Goal: Task Accomplishment & Management: Manage account settings

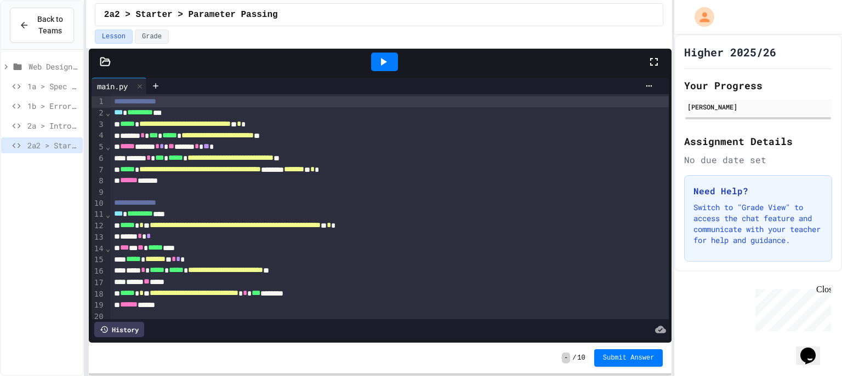
click at [386, 54] on div at bounding box center [384, 62] width 27 height 19
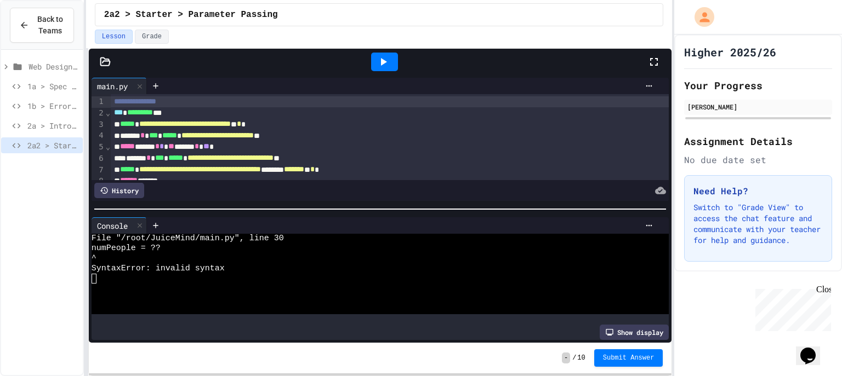
click at [642, 62] on div at bounding box center [385, 62] width 526 height 30
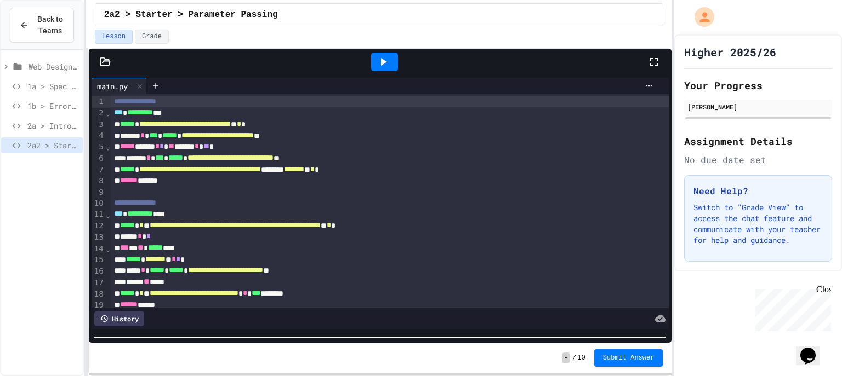
click at [285, 376] on html "**********" at bounding box center [421, 188] width 842 height 376
click at [655, 59] on icon at bounding box center [653, 61] width 13 height 13
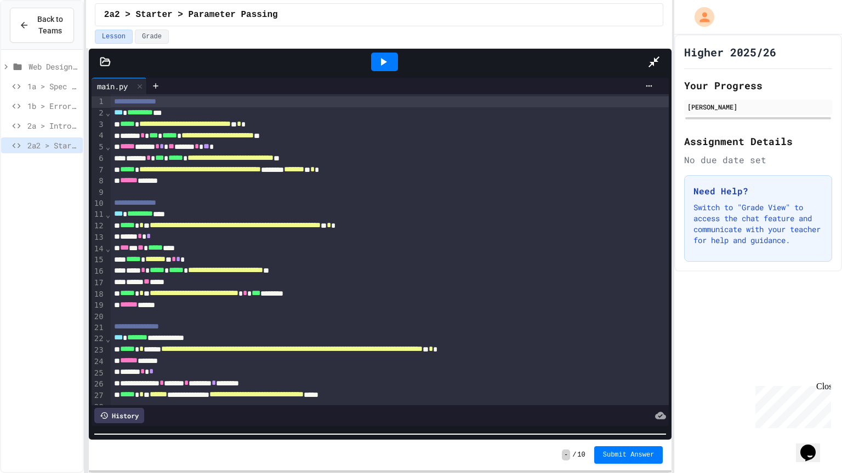
scroll to position [40, 0]
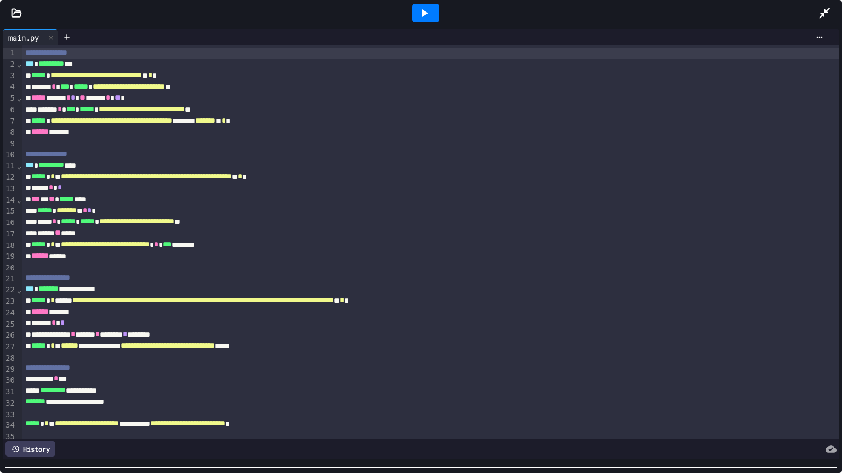
click at [124, 376] on div at bounding box center [421, 467] width 842 height 11
click at [815, 39] on icon at bounding box center [819, 37] width 9 height 9
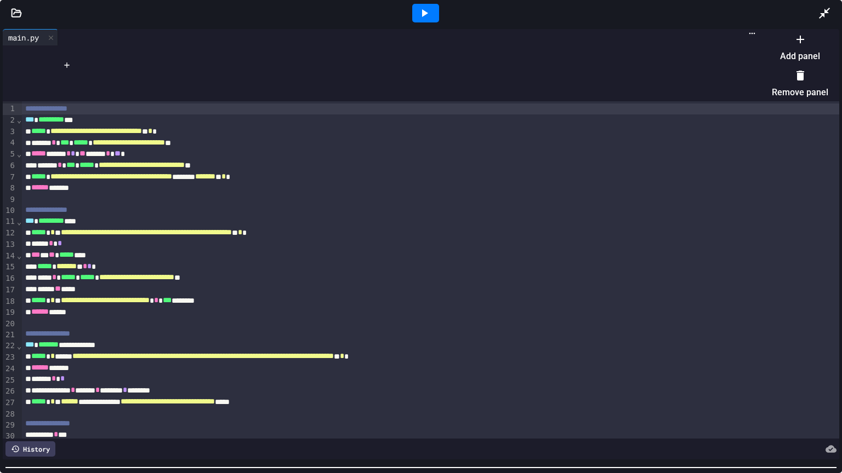
click at [783, 51] on li "Add panel" at bounding box center [800, 47] width 56 height 35
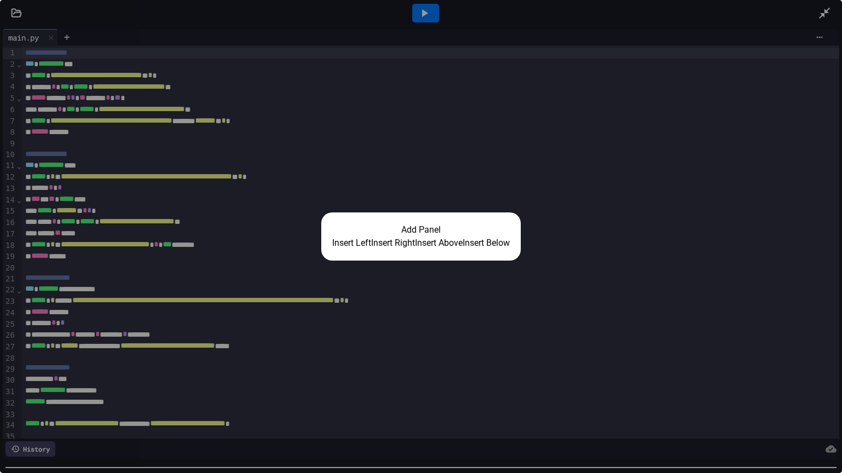
click at [393, 240] on button "Insert Right" at bounding box center [393, 243] width 44 height 13
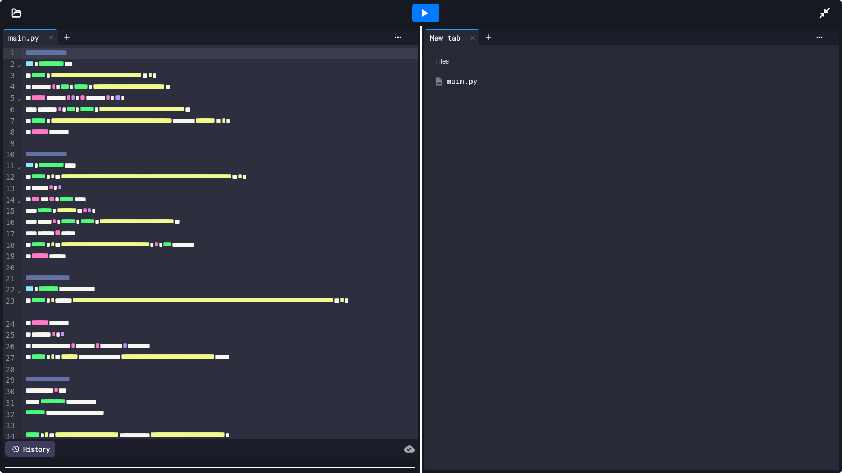
click at [419, 18] on icon at bounding box center [424, 13] width 13 height 13
click at [447, 79] on div "main.py" at bounding box center [640, 81] width 386 height 11
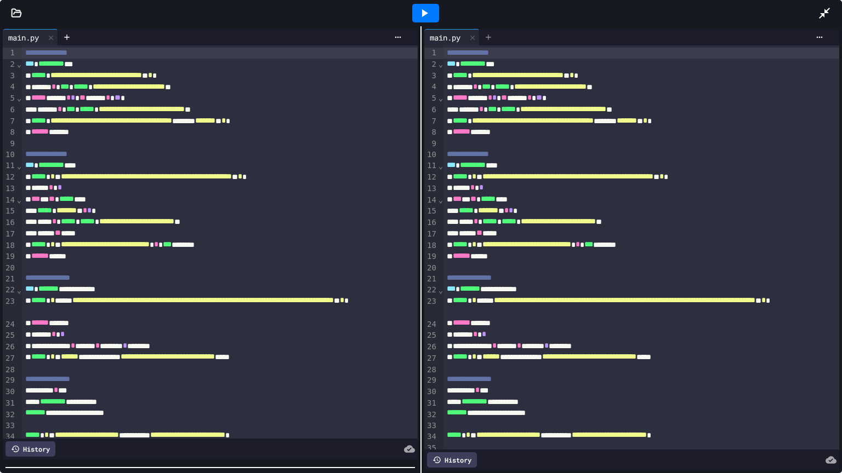
click at [485, 35] on icon at bounding box center [488, 37] width 9 height 9
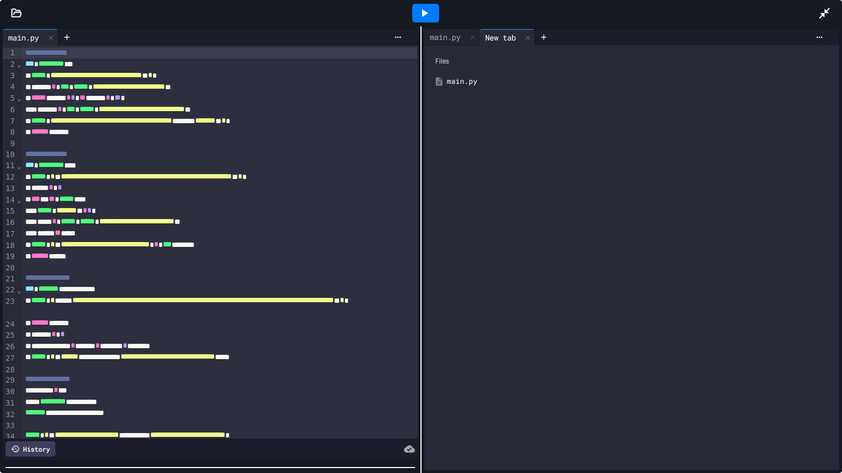
click at [430, 13] on icon at bounding box center [424, 13] width 13 height 13
drag, startPoint x: 530, startPoint y: 39, endPoint x: 515, endPoint y: 42, distance: 15.5
click at [530, 39] on icon at bounding box center [528, 38] width 8 height 8
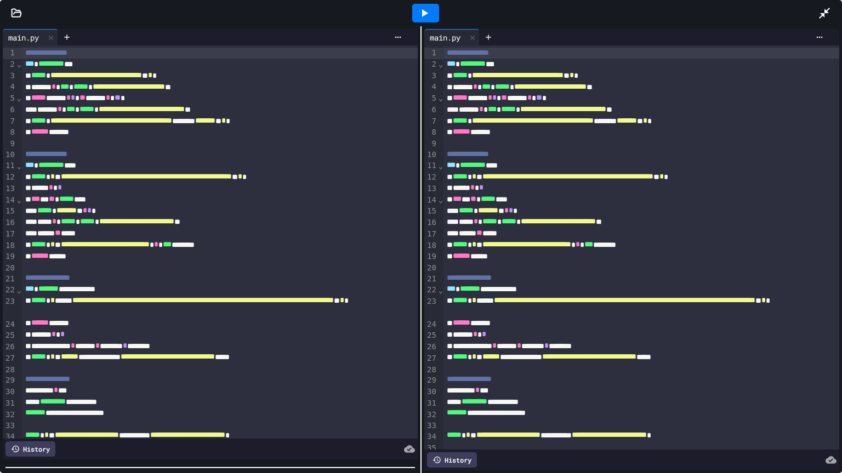
click at [486, 70] on div "**********" at bounding box center [633, 76] width 380 height 12
click at [424, 21] on div at bounding box center [425, 13] width 27 height 19
click at [816, 34] on icon at bounding box center [819, 37] width 9 height 9
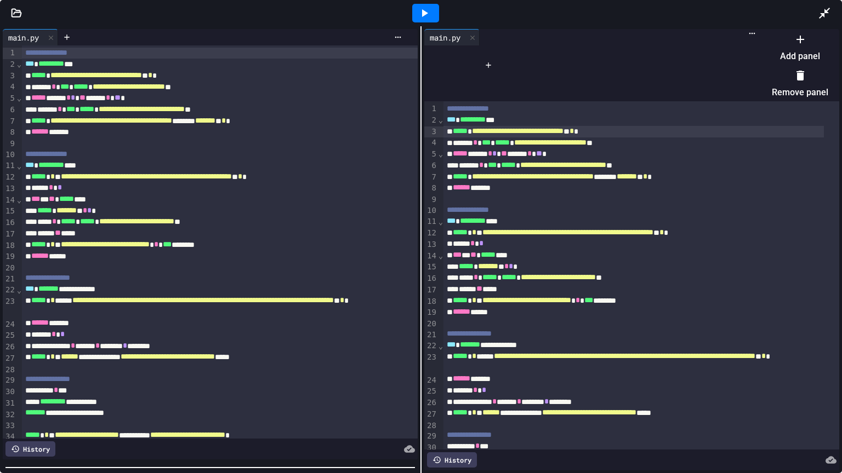
click at [775, 49] on li "Add panel" at bounding box center [800, 47] width 56 height 35
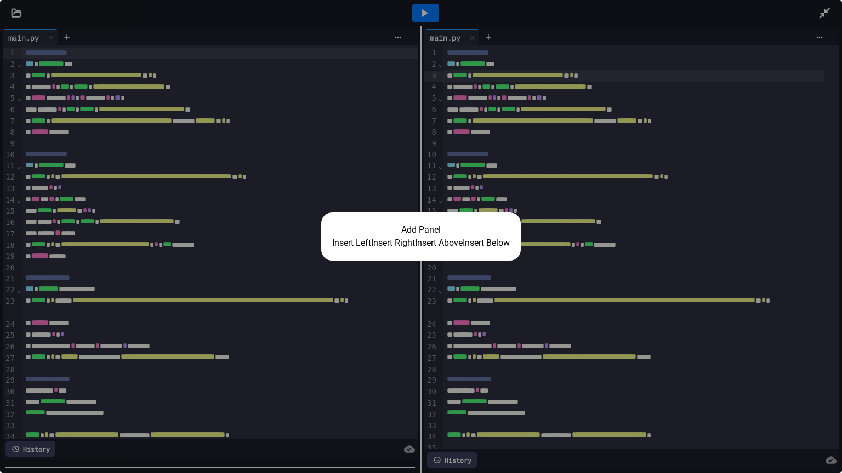
click at [379, 241] on button "Insert Right" at bounding box center [393, 243] width 44 height 13
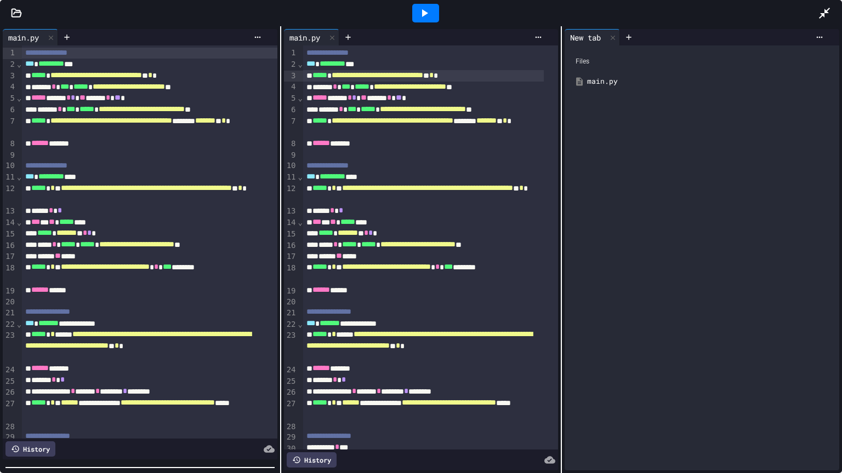
click at [441, 20] on div at bounding box center [426, 13] width 38 height 30
click at [432, 17] on div at bounding box center [425, 13] width 27 height 19
click at [432, 17] on div "Stop" at bounding box center [425, 13] width 51 height 21
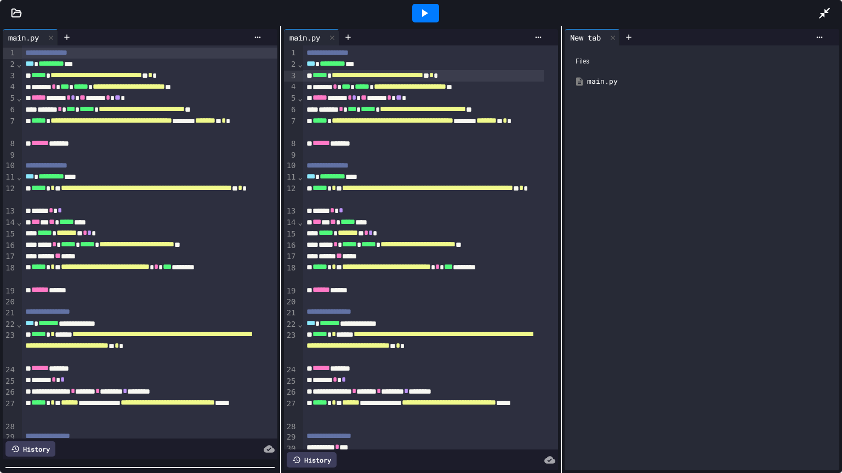
click at [432, 17] on div at bounding box center [425, 13] width 27 height 19
click at [432, 17] on div "Stop" at bounding box center [425, 13] width 51 height 21
click at [432, 17] on div at bounding box center [425, 13] width 27 height 19
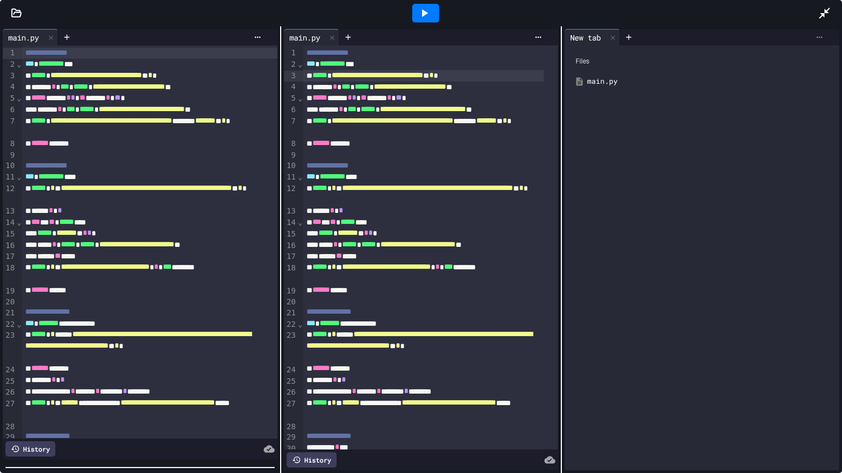
click at [810, 39] on div at bounding box center [819, 37] width 18 height 9
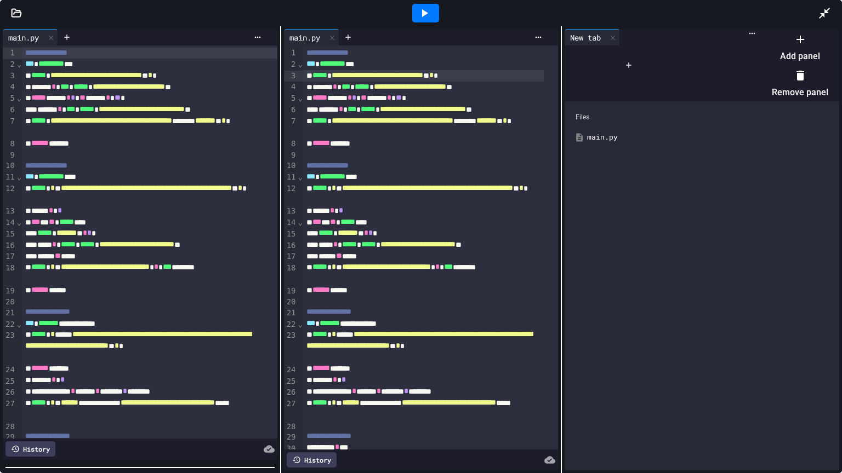
click at [793, 81] on icon at bounding box center [799, 75] width 13 height 13
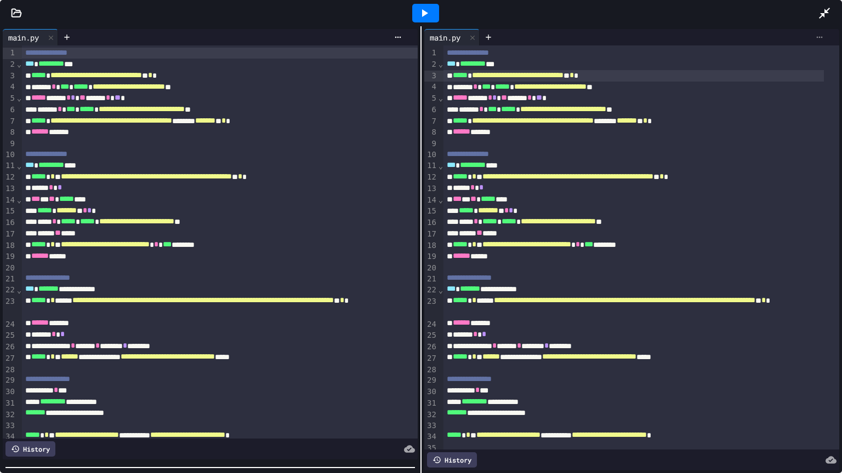
click at [816, 37] on icon at bounding box center [819, 38] width 6 height 2
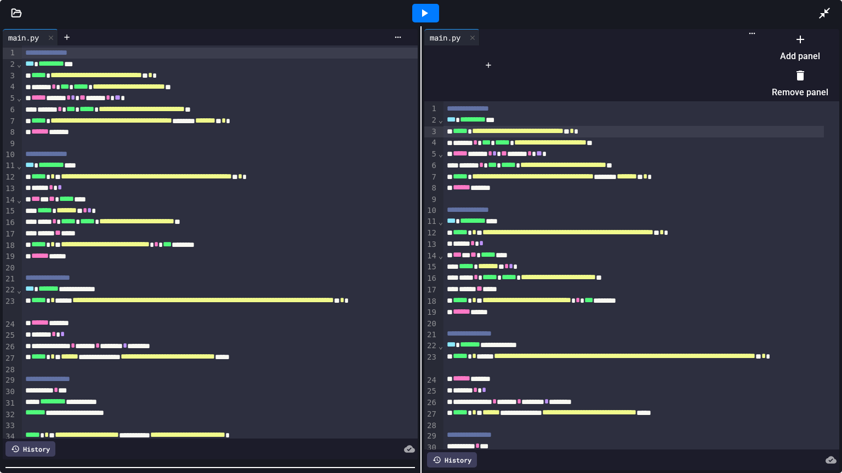
click at [781, 68] on li "Remove panel" at bounding box center [800, 83] width 56 height 35
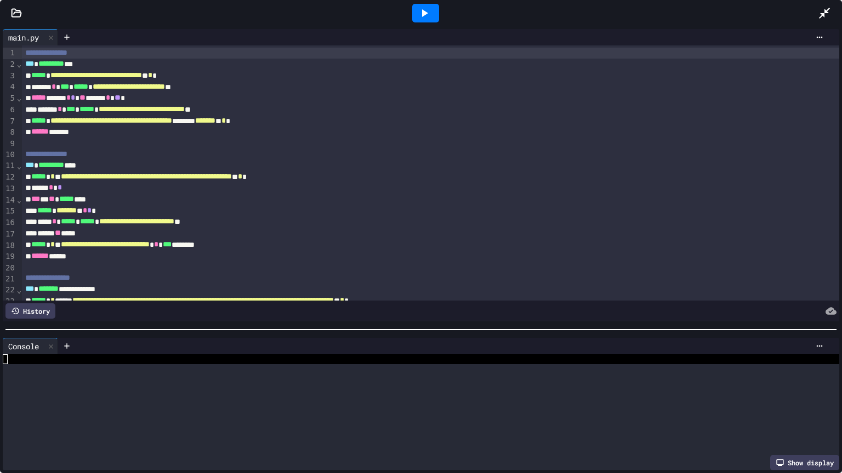
click at [335, 324] on div at bounding box center [421, 329] width 842 height 11
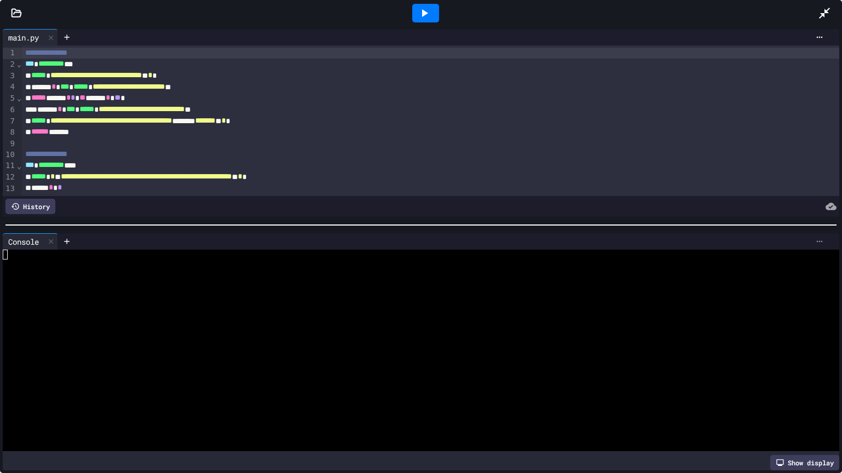
click at [815, 238] on icon at bounding box center [819, 241] width 9 height 9
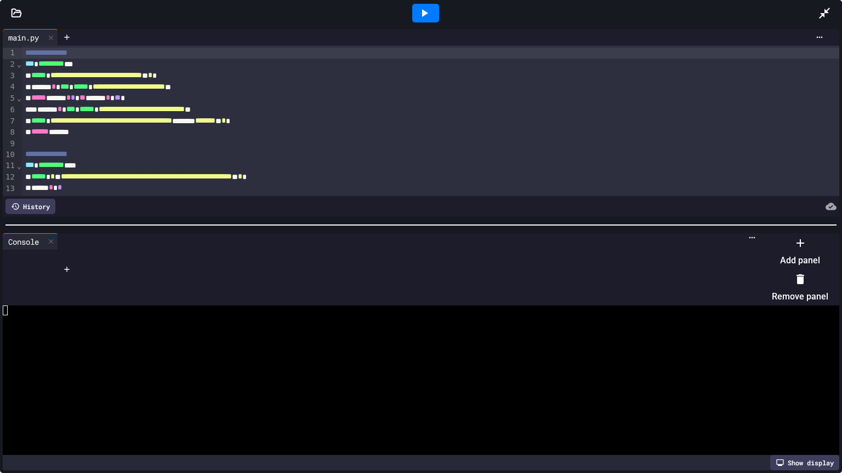
click at [782, 260] on li "Add panel" at bounding box center [800, 252] width 56 height 35
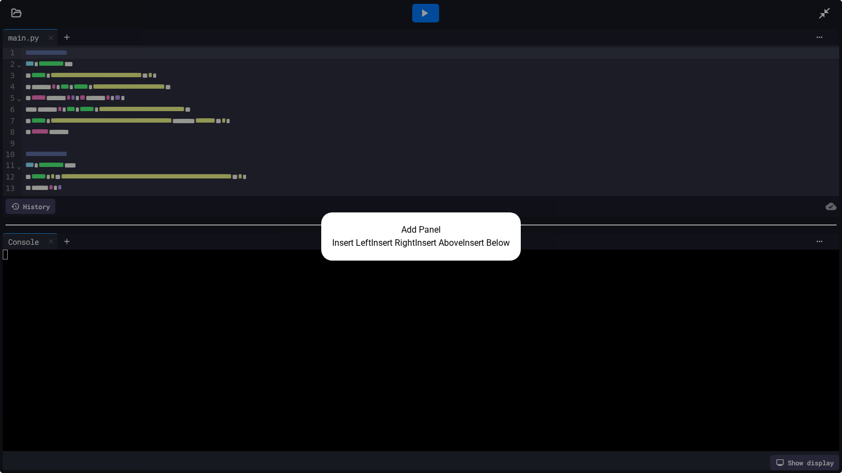
click at [377, 237] on button "Insert Right" at bounding box center [393, 243] width 44 height 13
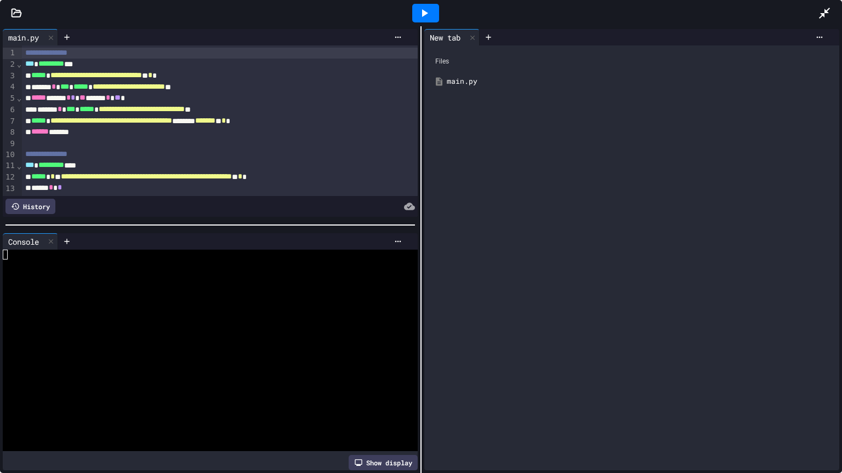
click at [427, 15] on icon at bounding box center [424, 13] width 13 height 13
click at [393, 241] on icon at bounding box center [397, 241] width 9 height 9
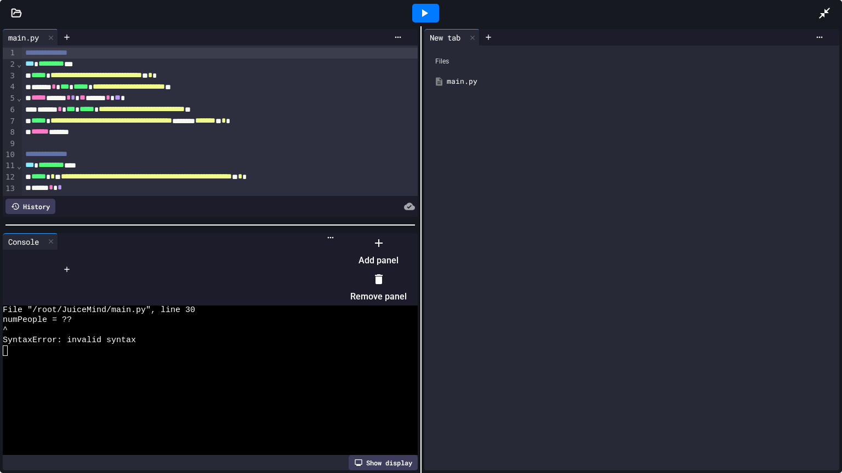
click at [407, 278] on div at bounding box center [378, 280] width 56 height 18
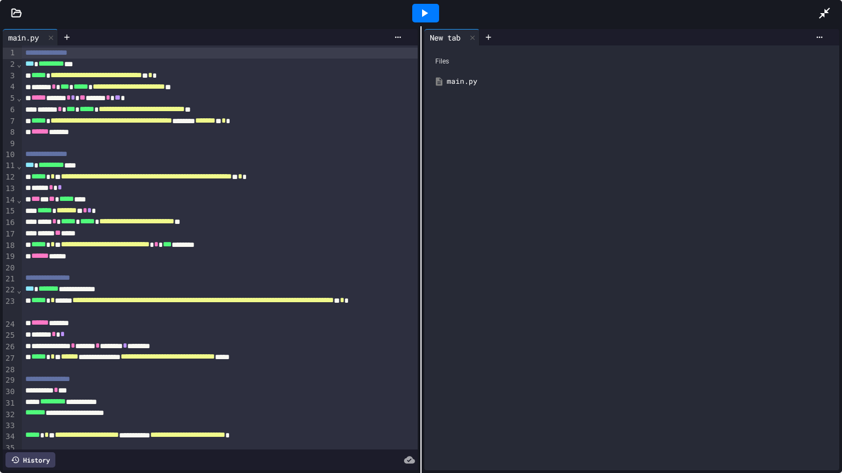
click at [428, 18] on icon at bounding box center [424, 13] width 13 height 13
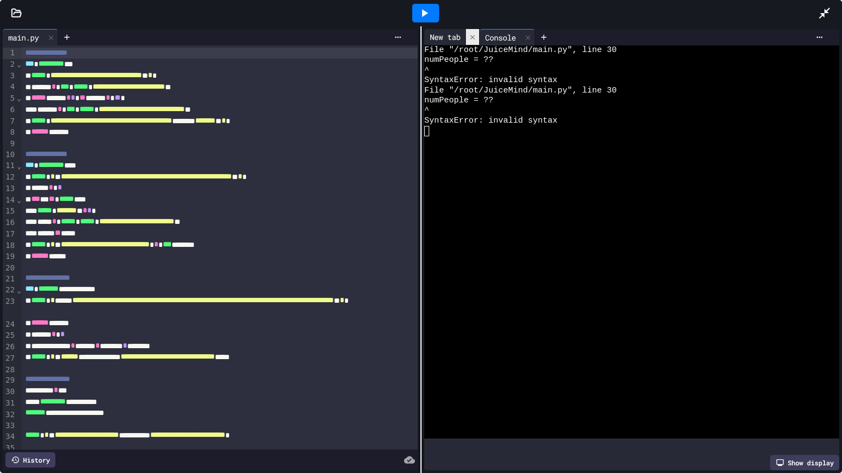
click at [469, 38] on icon at bounding box center [473, 37] width 8 height 8
click at [815, 33] on icon at bounding box center [819, 37] width 9 height 9
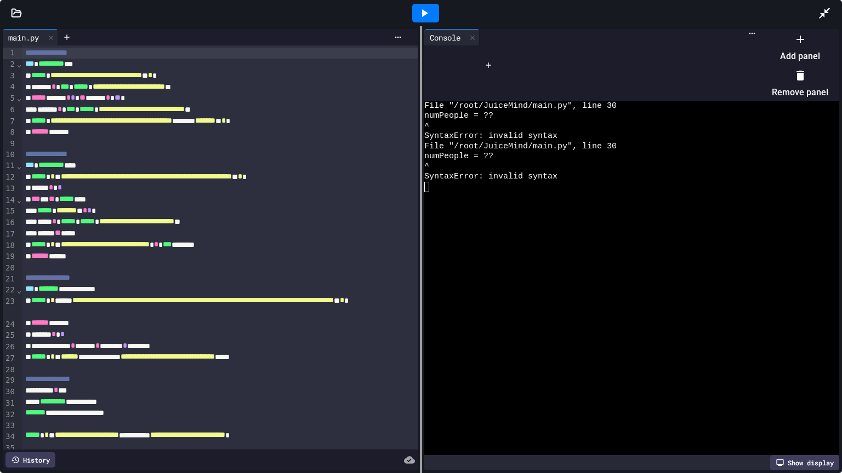
click at [761, 30] on div at bounding box center [794, 30] width 67 height 0
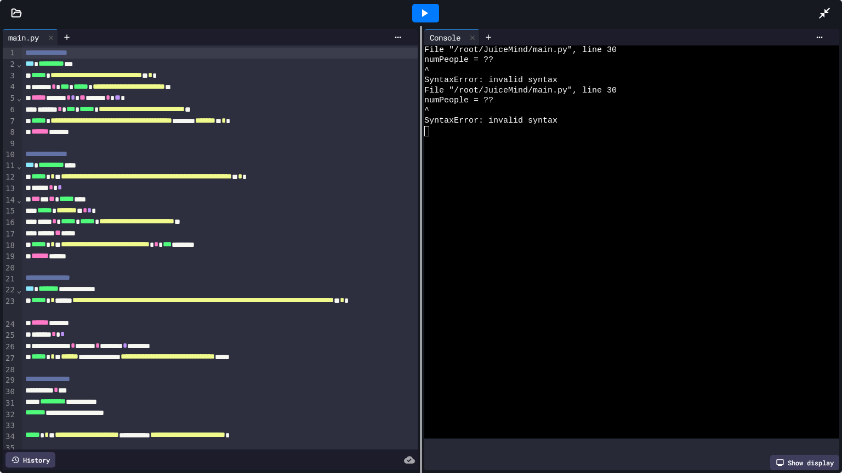
click at [449, 129] on div at bounding box center [626, 131] width 404 height 10
click at [684, 362] on div at bounding box center [626, 363] width 404 height 10
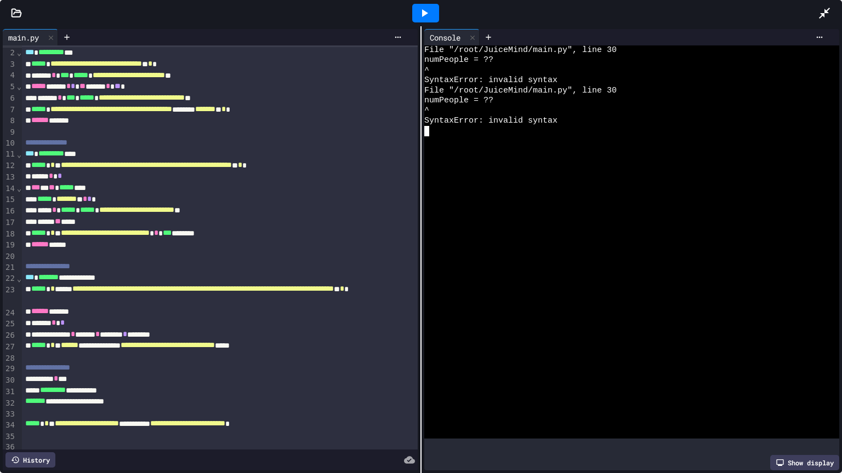
scroll to position [30, 0]
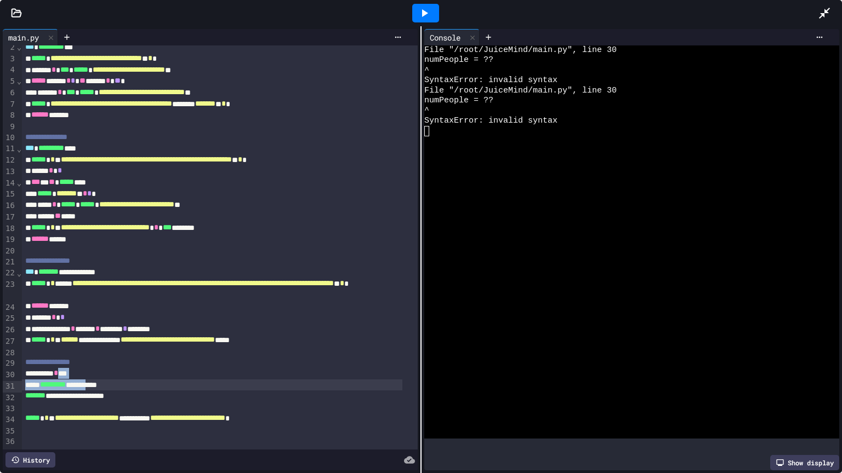
drag, startPoint x: 72, startPoint y: 367, endPoint x: 112, endPoint y: 378, distance: 41.3
click at [112, 376] on div "**********" at bounding box center [220, 238] width 396 height 420
click at [71, 368] on div "********* * **" at bounding box center [212, 374] width 380 height 12
drag, startPoint x: 70, startPoint y: 361, endPoint x: 88, endPoint y: 362, distance: 17.5
click at [88, 368] on div "********* * **" at bounding box center [212, 374] width 380 height 12
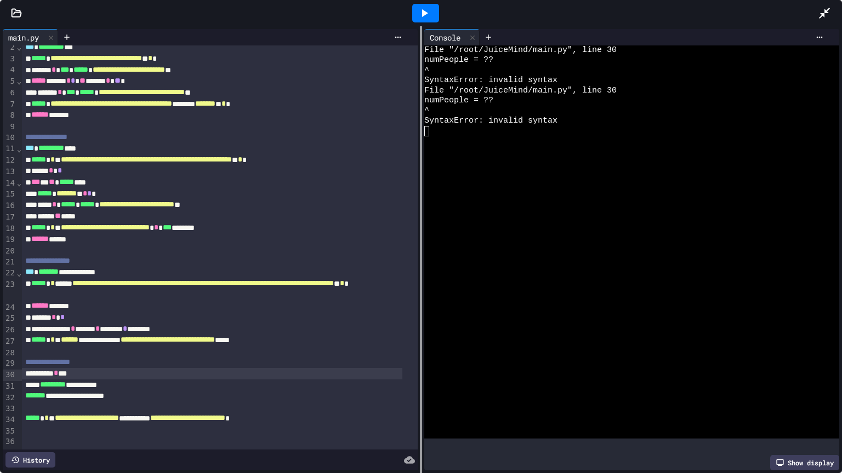
click at [87, 368] on div "********* * **" at bounding box center [212, 374] width 380 height 12
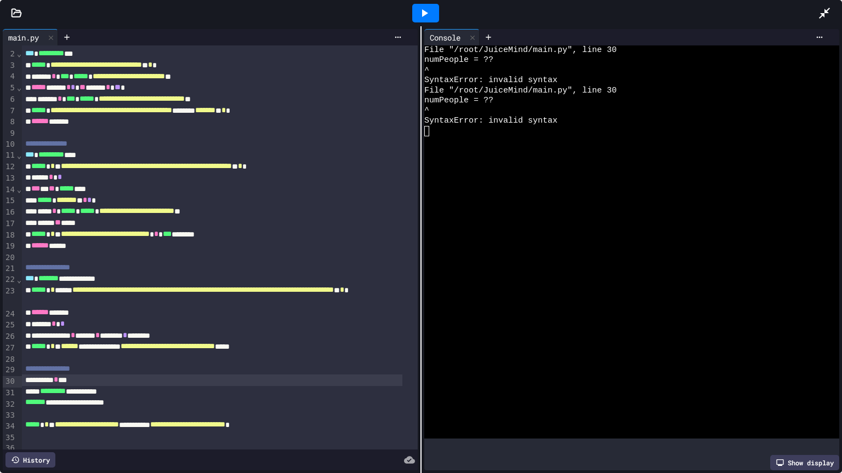
scroll to position [0, 0]
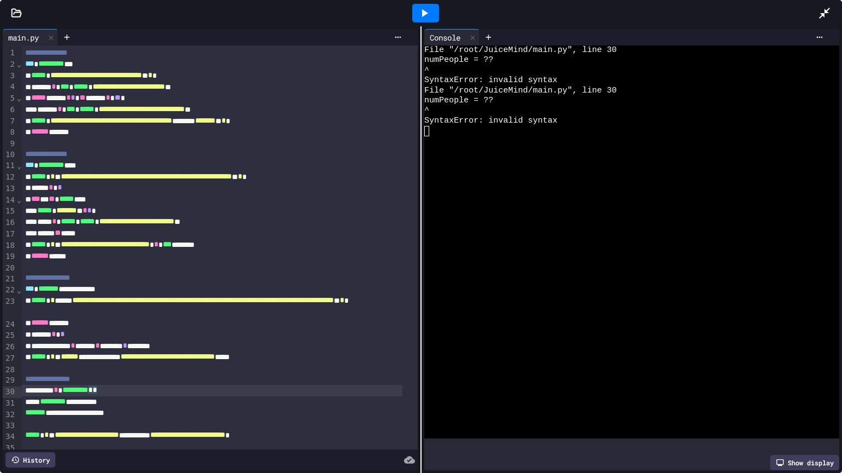
click at [31, 376] on div "**********" at bounding box center [212, 403] width 380 height 12
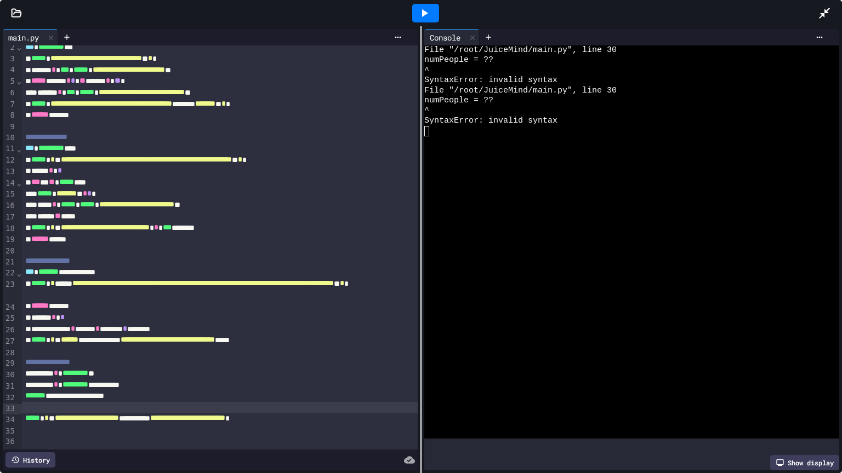
click at [423, 12] on icon at bounding box center [425, 13] width 6 height 8
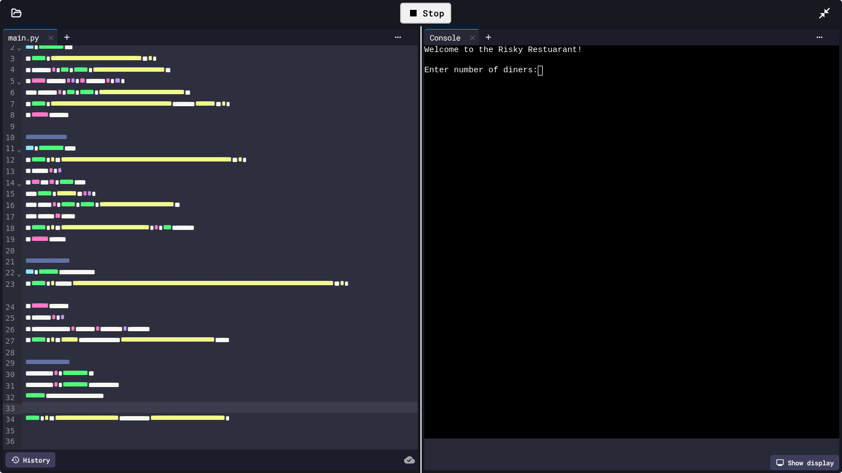
click at [513, 77] on div at bounding box center [626, 81] width 404 height 10
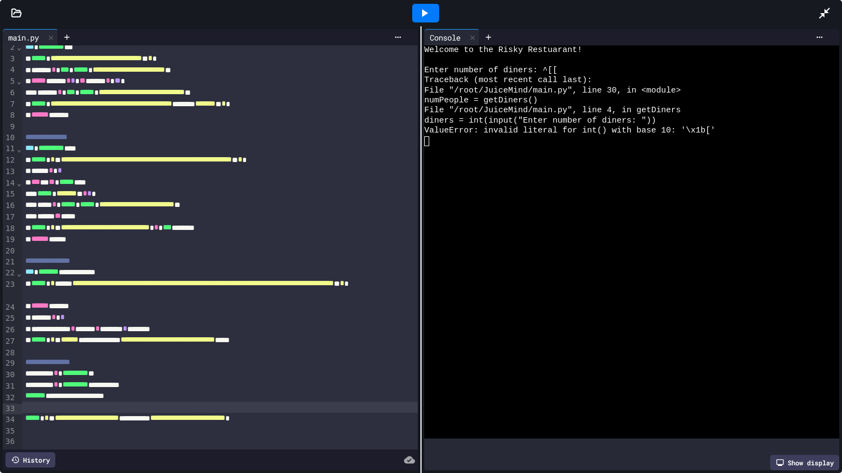
click at [415, 13] on div at bounding box center [425, 13] width 27 height 19
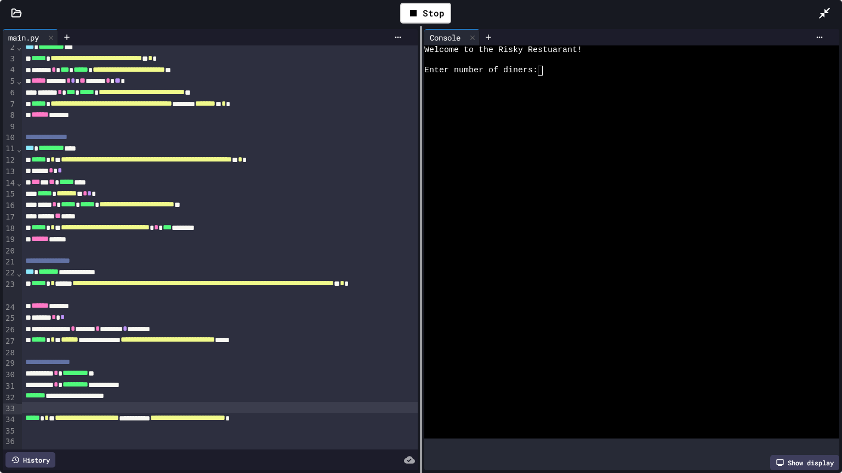
click at [551, 132] on div at bounding box center [626, 131] width 404 height 10
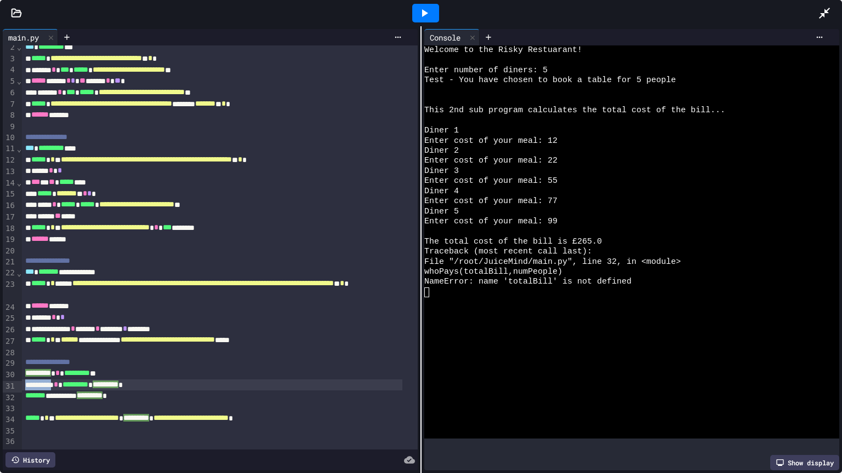
drag, startPoint x: 61, startPoint y: 374, endPoint x: 22, endPoint y: 375, distance: 38.9
click at [22, 376] on div "********* * ********* * ********* *" at bounding box center [212, 386] width 380 height 12
click at [50, 376] on div "**********" at bounding box center [212, 386] width 380 height 12
click at [431, 13] on div at bounding box center [425, 13] width 27 height 19
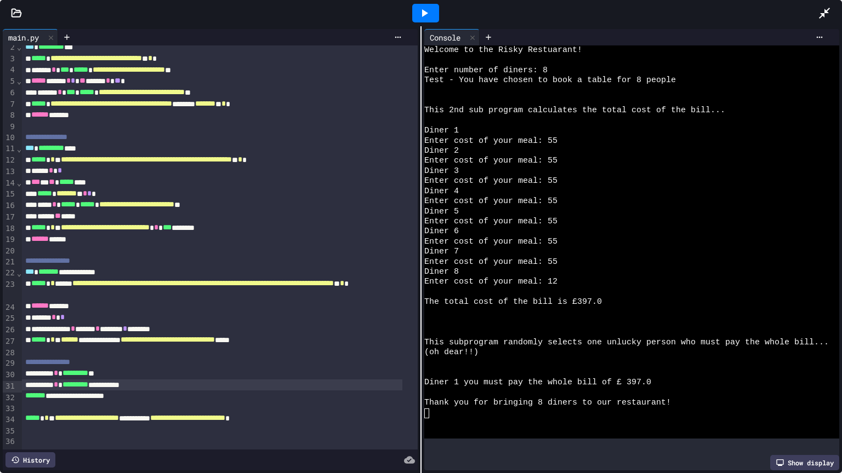
click at [430, 14] on icon at bounding box center [424, 13] width 13 height 13
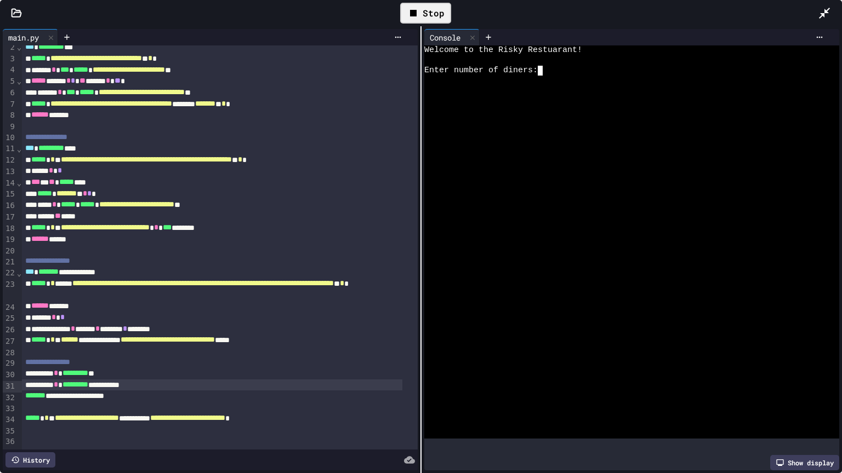
click at [519, 80] on div at bounding box center [626, 81] width 404 height 10
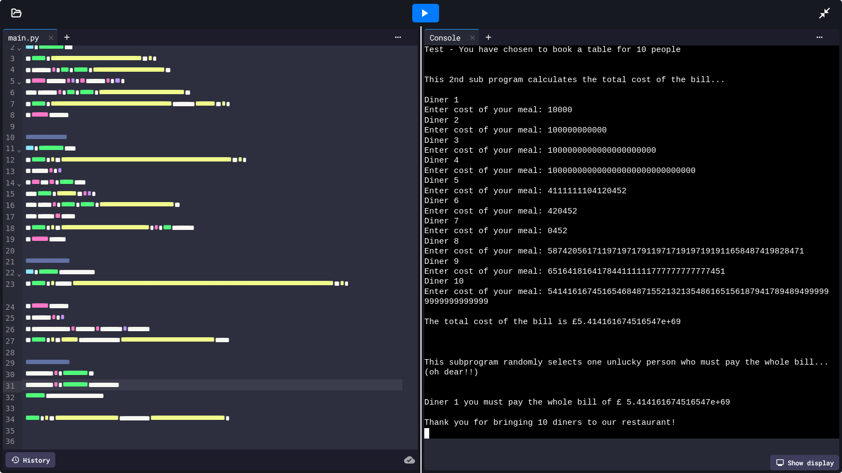
scroll to position [39, 0]
drag, startPoint x: 619, startPoint y: 401, endPoint x: 733, endPoint y: 393, distance: 114.3
click at [424, 4] on div at bounding box center [425, 13] width 27 height 19
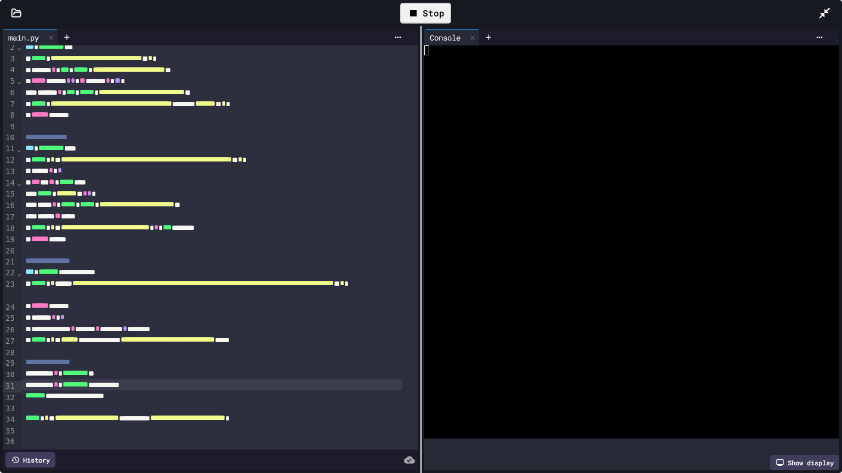
scroll to position [0, 0]
click at [427, 3] on div "Stop" at bounding box center [425, 13] width 51 height 21
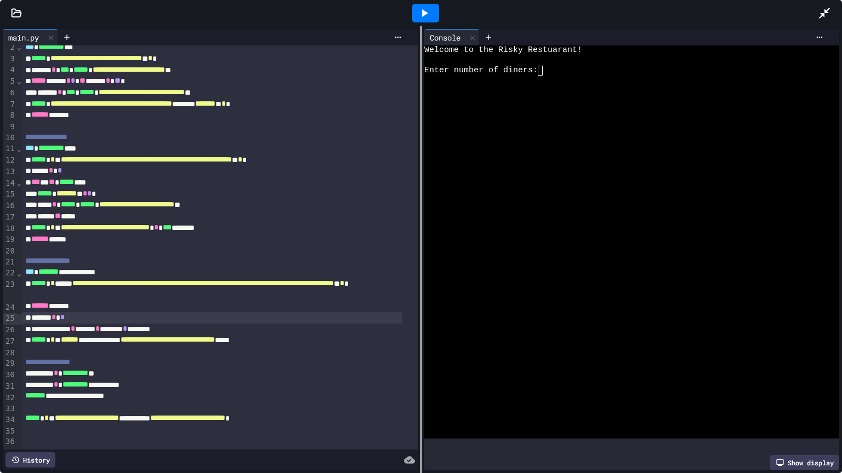
drag, startPoint x: 95, startPoint y: 307, endPoint x: 9, endPoint y: 325, distance: 88.0
click at [9, 325] on div "**********" at bounding box center [210, 247] width 415 height 404
click at [18, 306] on div "› ⌄ ⌄ ⌄ ⌄ ⌄" at bounding box center [18, 238] width 5 height 421
drag, startPoint x: 22, startPoint y: 305, endPoint x: 100, endPoint y: 309, distance: 77.9
click at [91, 312] on div "****** * *" at bounding box center [212, 318] width 380 height 12
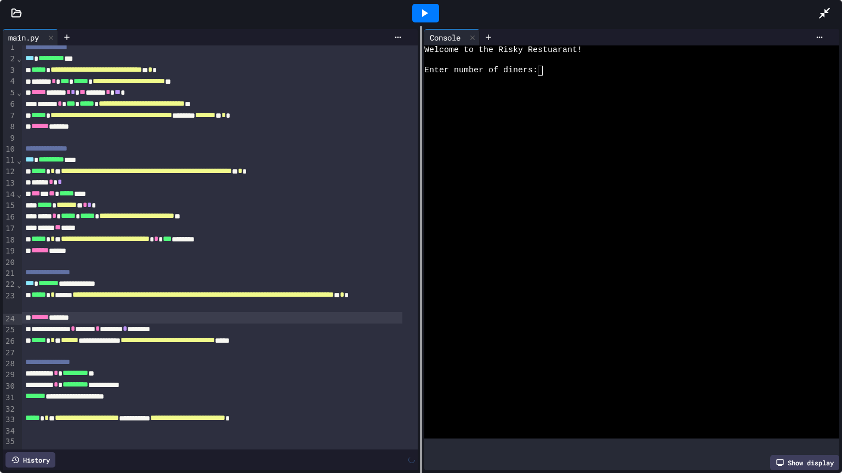
scroll to position [19, 0]
click at [422, 7] on icon at bounding box center [424, 13] width 13 height 13
click at [542, 74] on textarea "Terminal input" at bounding box center [544, 71] width 5 height 10
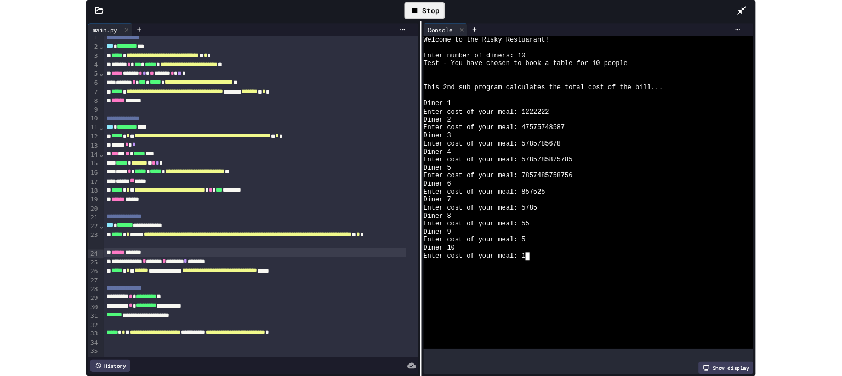
scroll to position [20, 0]
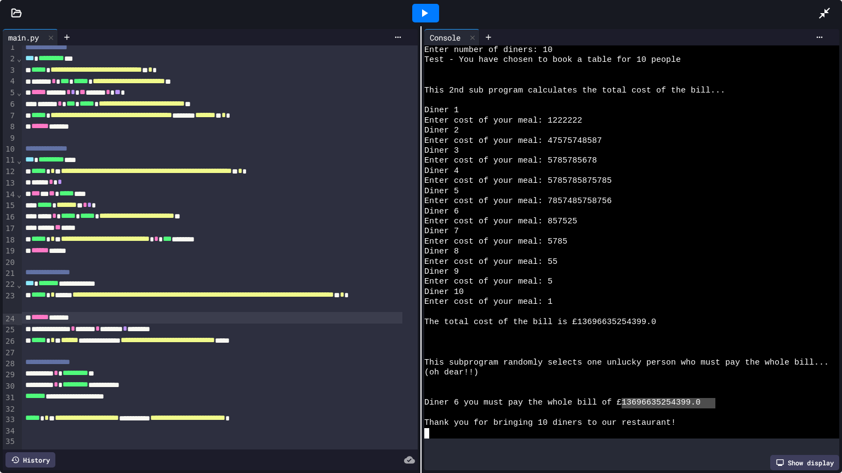
drag, startPoint x: 625, startPoint y: 401, endPoint x: 710, endPoint y: 405, distance: 85.0
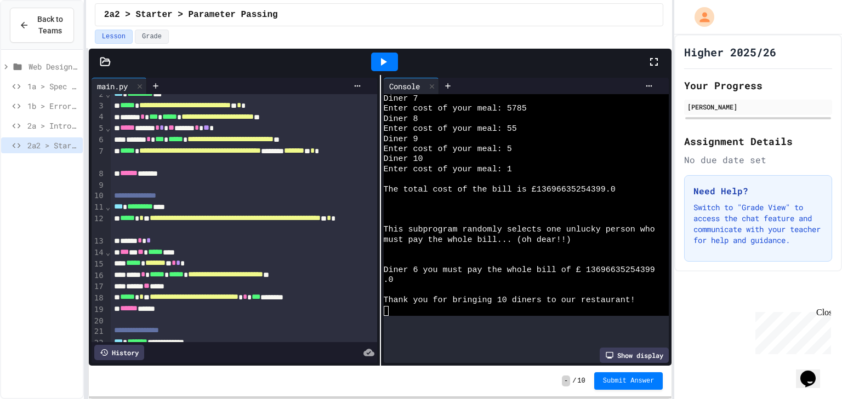
scroll to position [191, 0]
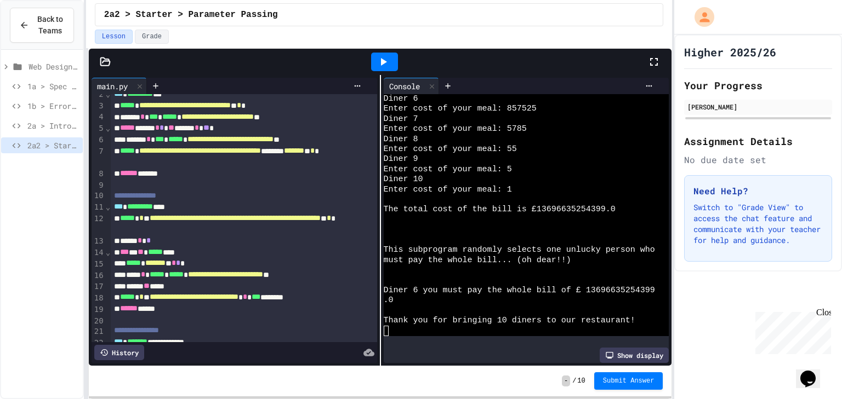
drag, startPoint x: 83, startPoint y: 41, endPoint x: 118, endPoint y: 47, distance: 35.5
click at [118, 376] on div at bounding box center [421, 401] width 842 height 0
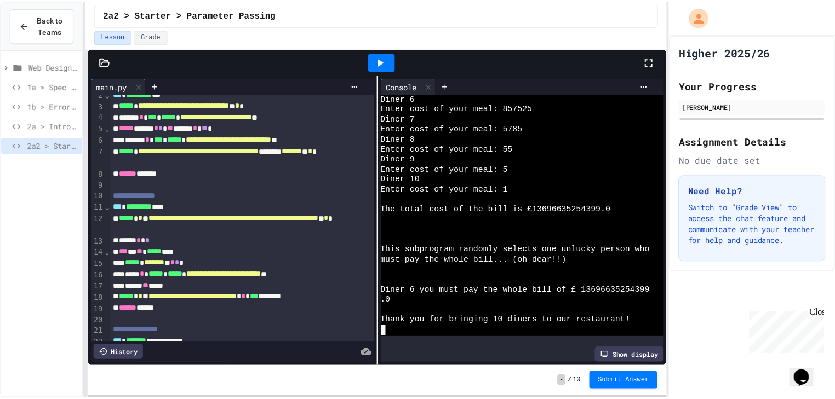
scroll to position [145, 0]
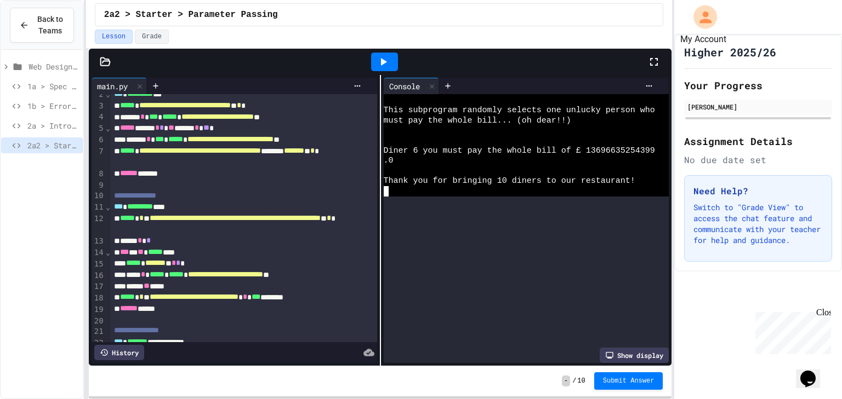
click at [708, 22] on icon "My Account" at bounding box center [705, 17] width 12 height 12
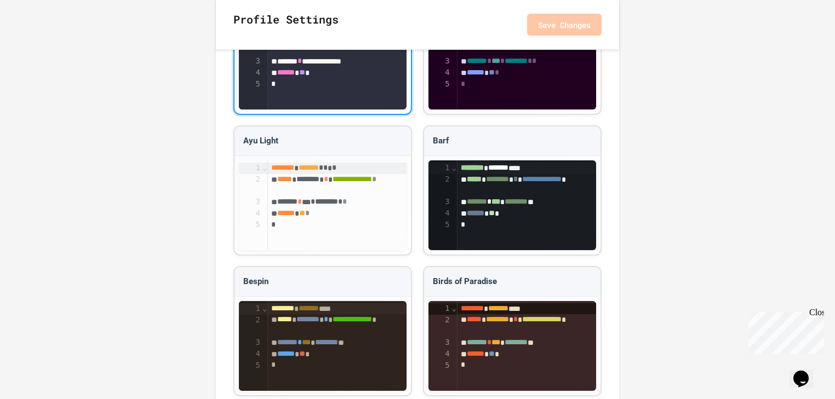
scroll to position [921, 0]
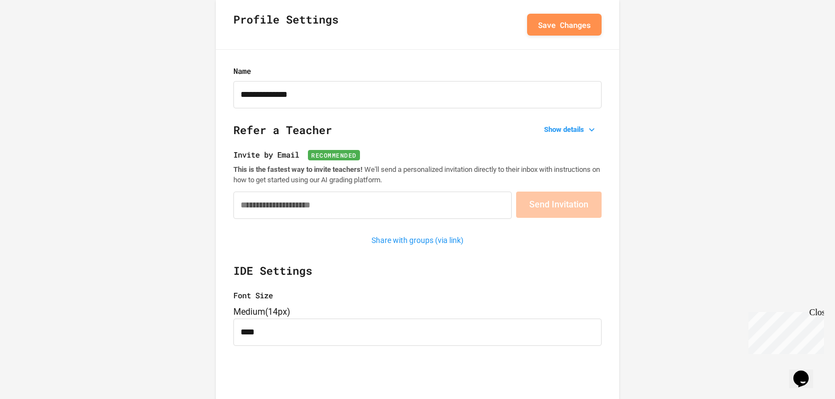
scroll to position [0, 0]
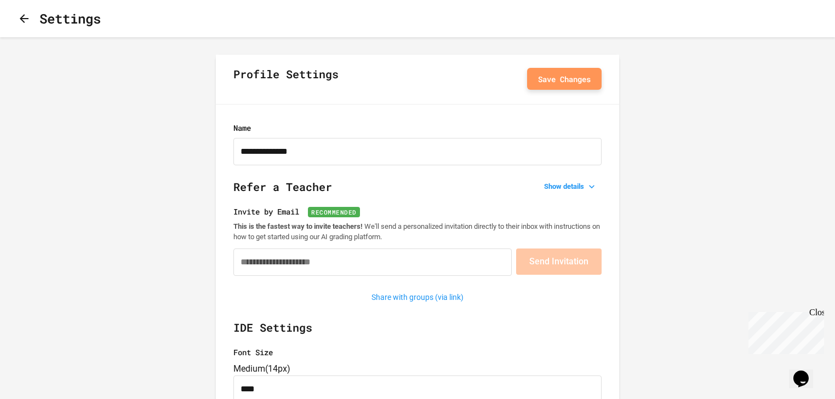
click at [579, 78] on button "Save Changes" at bounding box center [564, 79] width 75 height 22
